Goal: Browse casually

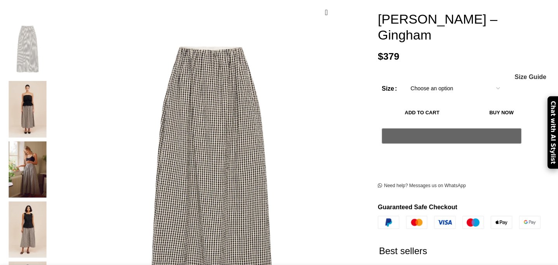
scroll to position [0, 81]
click at [51, 145] on img at bounding box center [27, 170] width 47 height 56
click at [51, 87] on img at bounding box center [27, 109] width 47 height 56
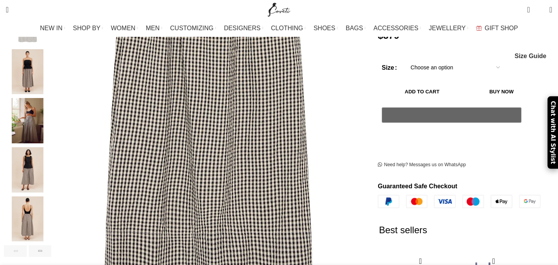
scroll to position [87, 0]
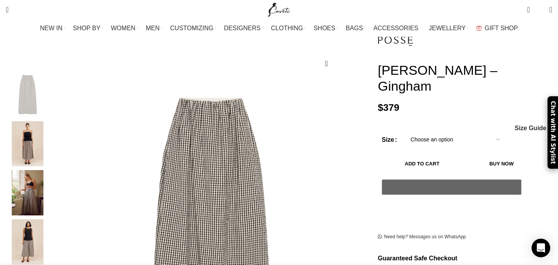
click at [51, 88] on img "1 / 6" at bounding box center [27, 94] width 47 height 45
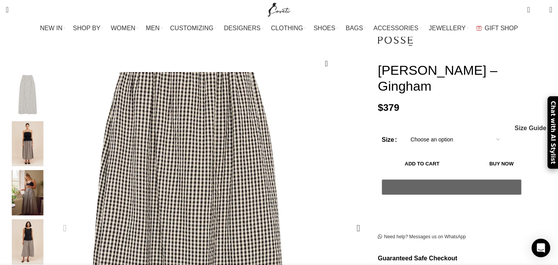
scroll to position [0, 163]
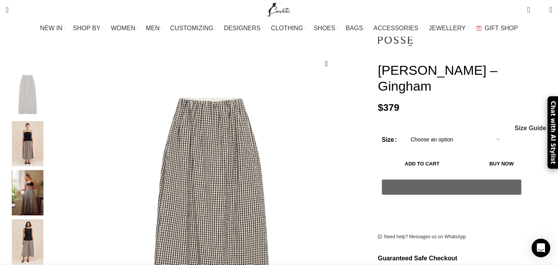
click at [51, 187] on img "3 / 6" at bounding box center [27, 192] width 47 height 45
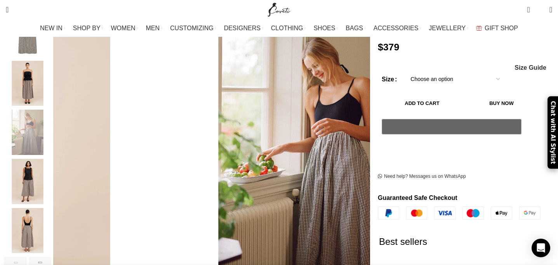
scroll to position [166, 0]
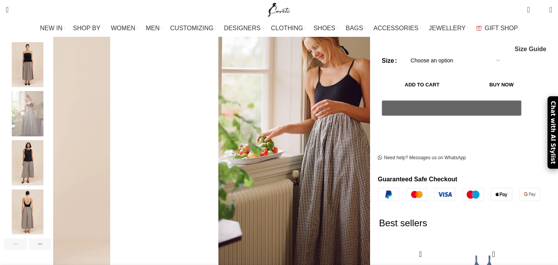
click at [51, 202] on img "5 / 6" at bounding box center [27, 212] width 47 height 45
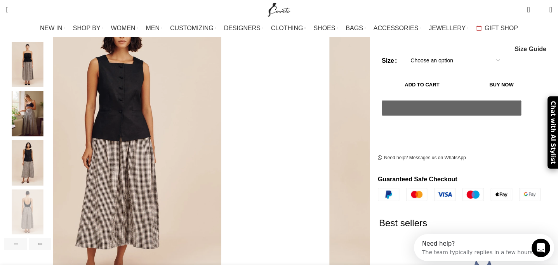
scroll to position [0, 0]
click at [51, 156] on img "4 / 6" at bounding box center [27, 162] width 47 height 45
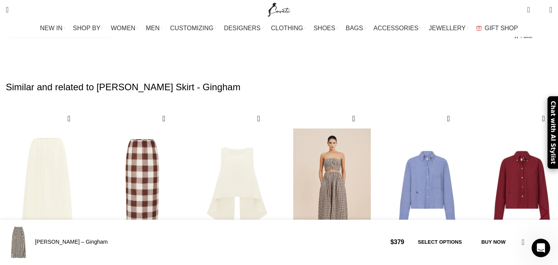
scroll to position [1653, 0]
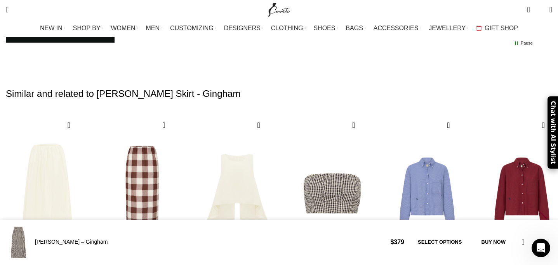
click at [538, 211] on div "Next slide" at bounding box center [543, 219] width 10 height 17
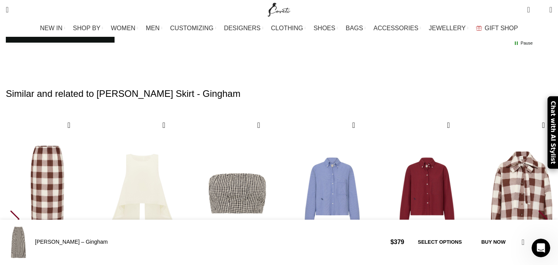
click at [538, 211] on div "Next slide" at bounding box center [543, 219] width 10 height 17
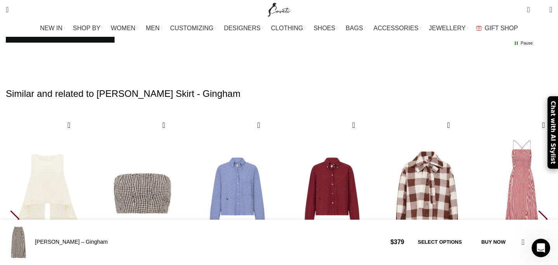
click at [538, 211] on div "Next slide" at bounding box center [543, 219] width 10 height 17
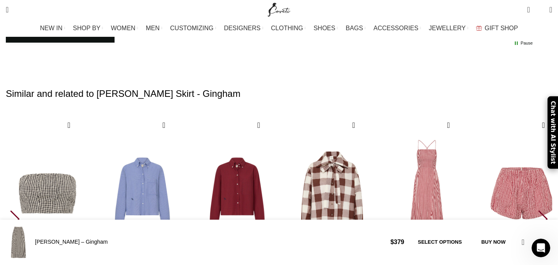
click at [538, 211] on div "Next slide" at bounding box center [543, 219] width 10 height 17
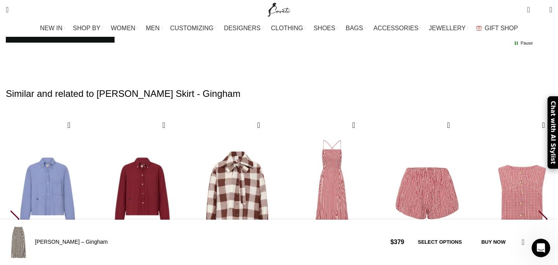
click at [538, 211] on div "Next slide" at bounding box center [543, 219] width 10 height 17
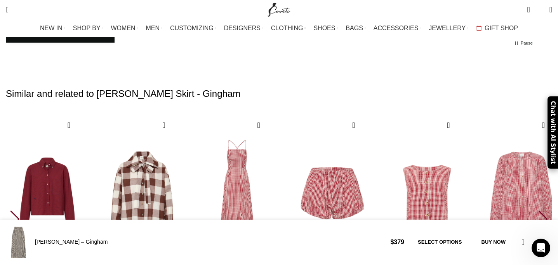
click at [538, 211] on div "Next slide" at bounding box center [543, 219] width 10 height 17
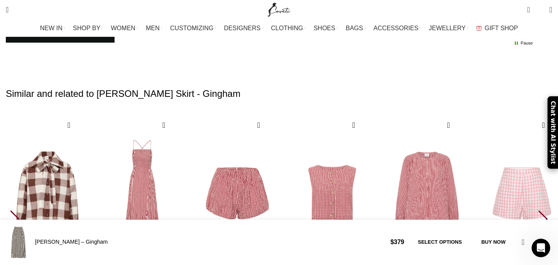
click at [538, 211] on div "Next slide" at bounding box center [543, 219] width 10 height 17
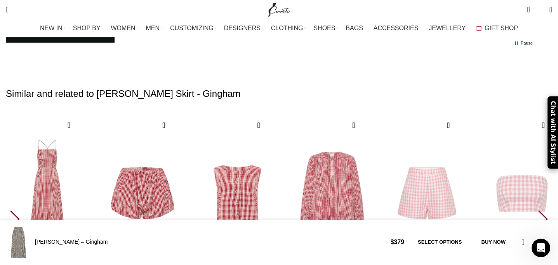
click at [538, 211] on div "Next slide" at bounding box center [543, 219] width 10 height 17
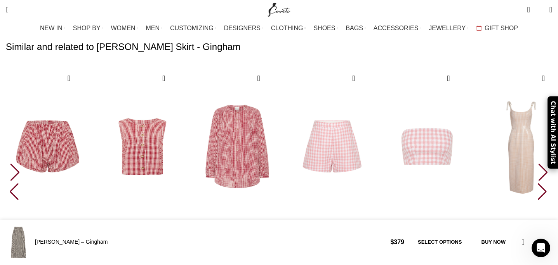
scroll to position [0, 408]
